Goal: Check status: Check status

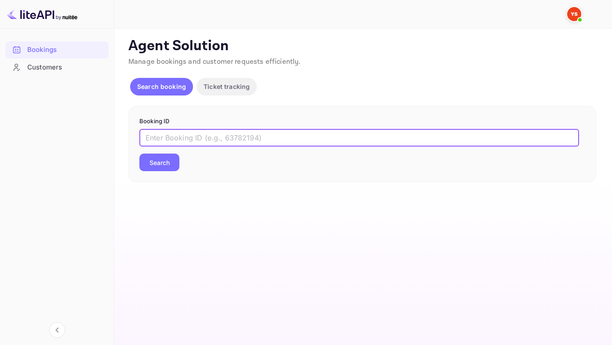
click at [153, 139] on input "text" at bounding box center [359, 138] width 440 height 18
paste input "9755714"
type input "9755714"
click at [139, 153] on button "Search" at bounding box center [159, 162] width 40 height 18
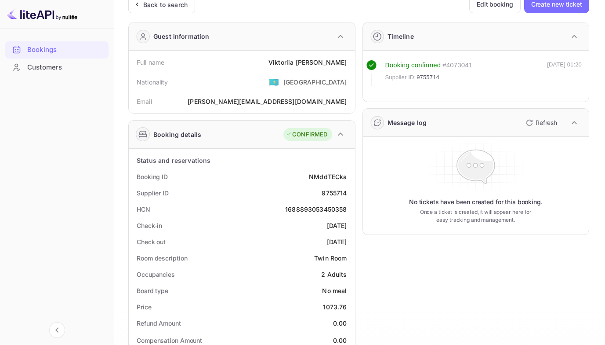
scroll to position [44, 0]
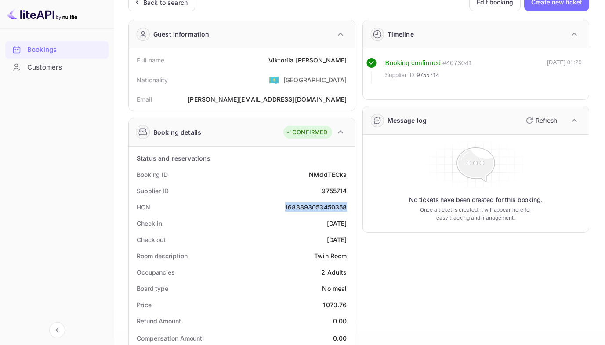
drag, startPoint x: 286, startPoint y: 208, endPoint x: 350, endPoint y: 208, distance: 64.6
click at [350, 208] on div "HCN 1688893053450358" at bounding box center [241, 207] width 219 height 16
copy div "1688893053450358"
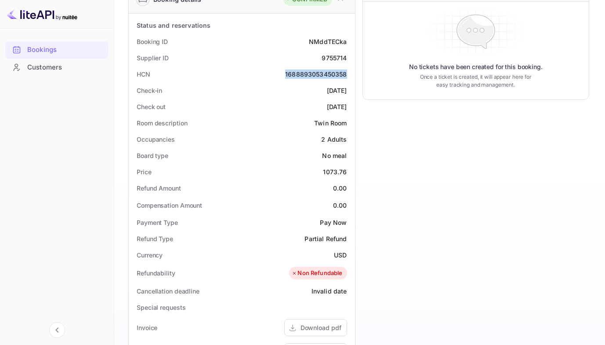
scroll to position [264, 0]
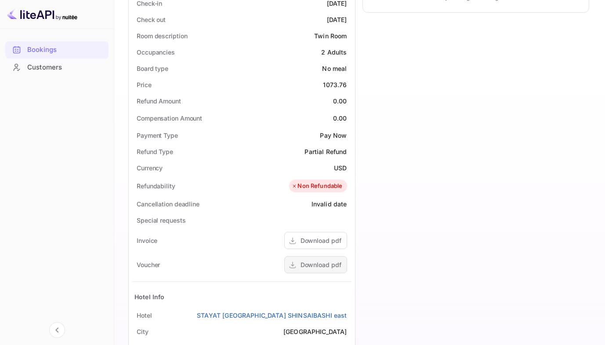
click at [317, 263] on div "Download pdf" at bounding box center [321, 264] width 41 height 9
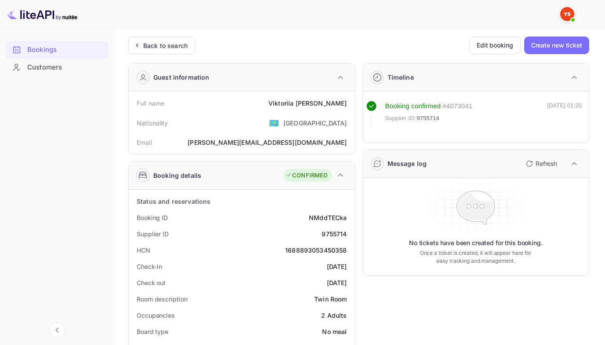
scroll to position [0, 0]
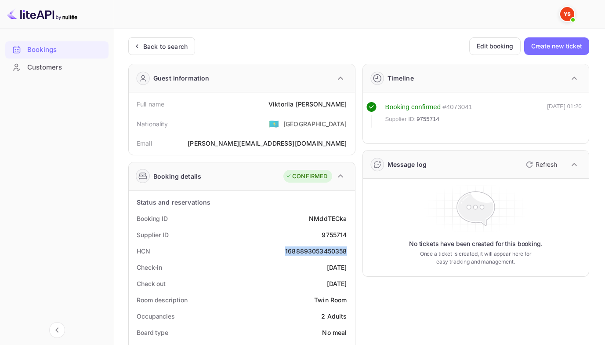
drag, startPoint x: 292, startPoint y: 253, endPoint x: 350, endPoint y: 248, distance: 57.8
click at [350, 248] on div "HCN 1688893053450358" at bounding box center [241, 251] width 219 height 16
copy div "1688893053450358"
